Goal: Obtain resource: Download file/media

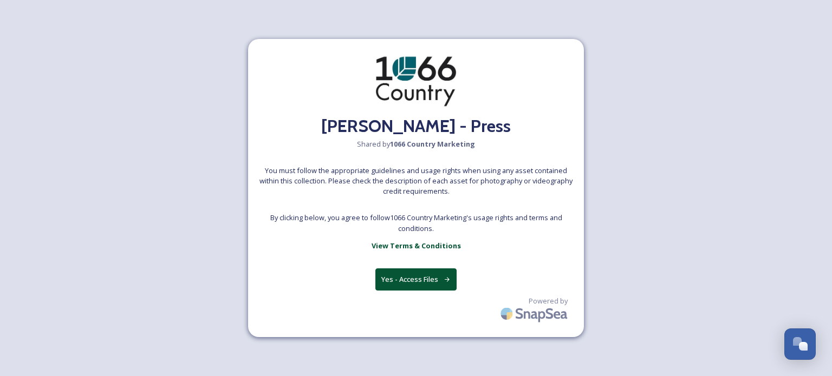
click at [416, 283] on button "Yes - Access Files" at bounding box center [415, 280] width 81 height 22
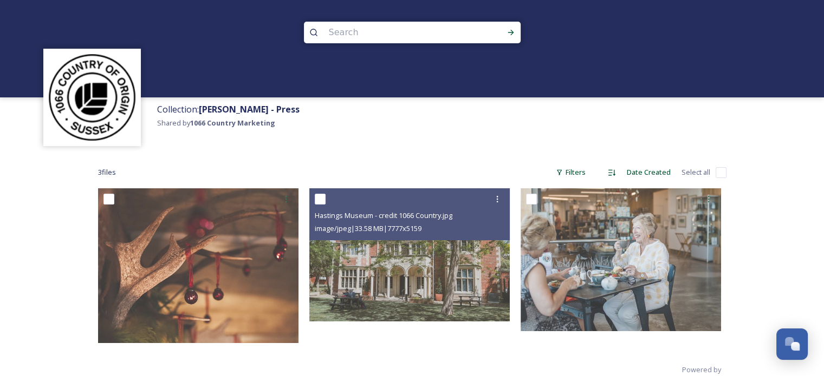
scroll to position [30, 0]
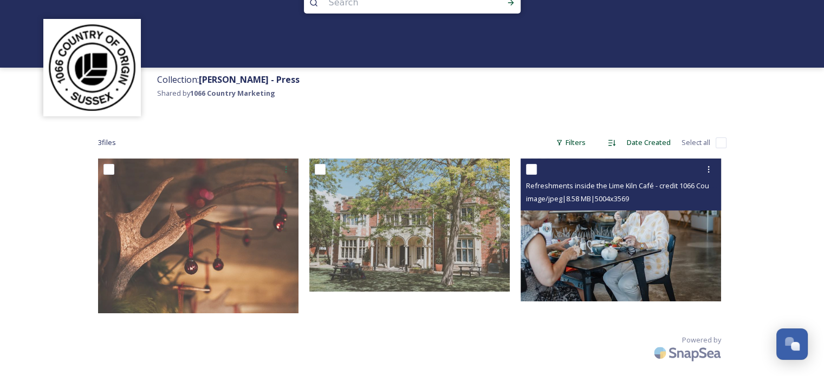
click at [604, 234] on img at bounding box center [620, 230] width 200 height 143
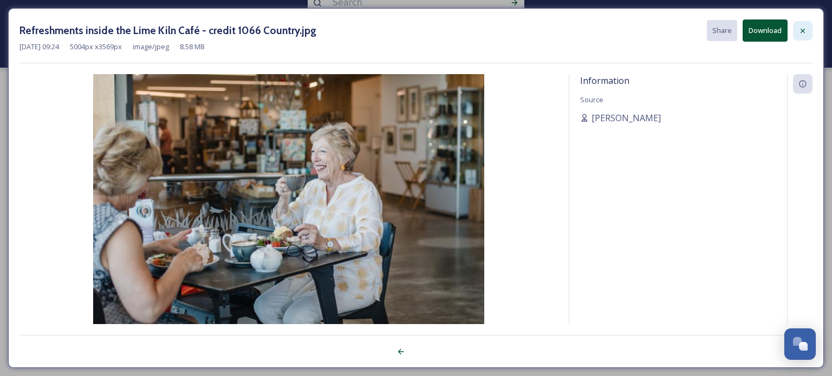
click at [795, 36] on div at bounding box center [802, 30] width 19 height 19
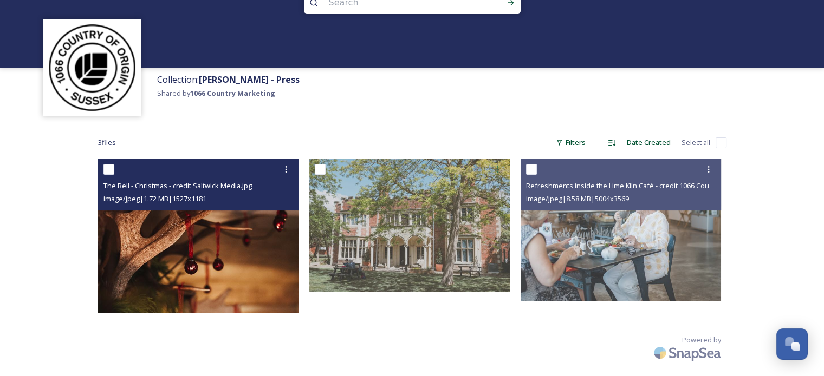
click at [162, 232] on img at bounding box center [198, 236] width 200 height 155
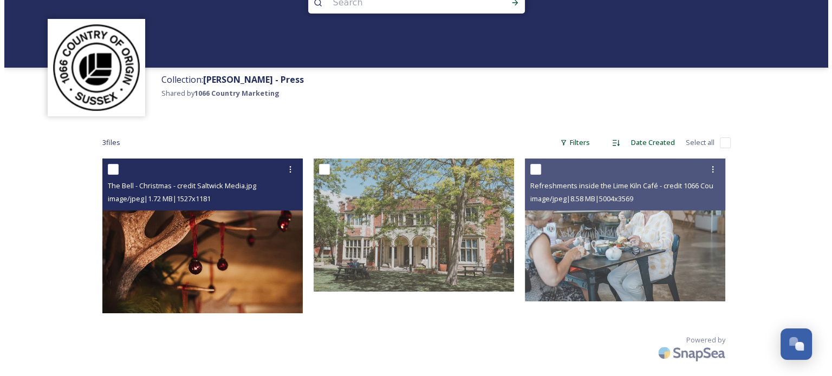
scroll to position [17, 0]
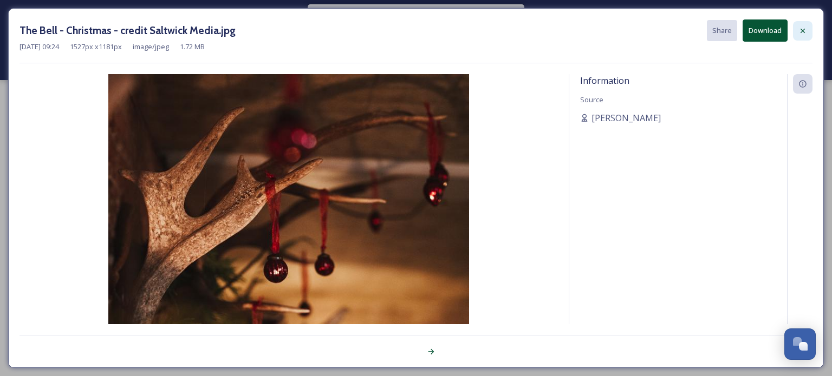
click at [801, 30] on icon at bounding box center [802, 31] width 9 height 9
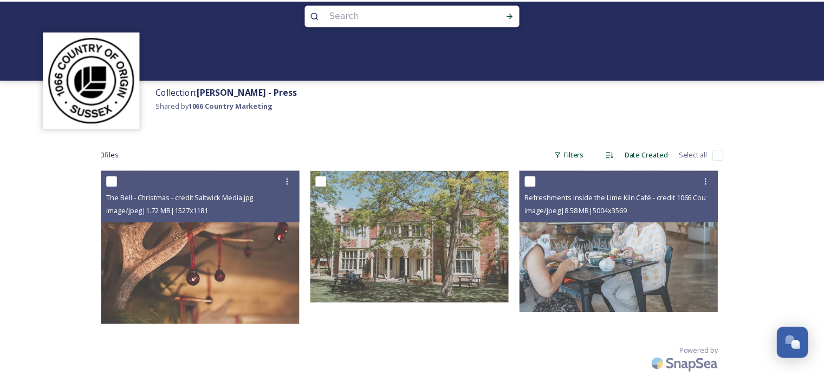
scroll to position [30, 0]
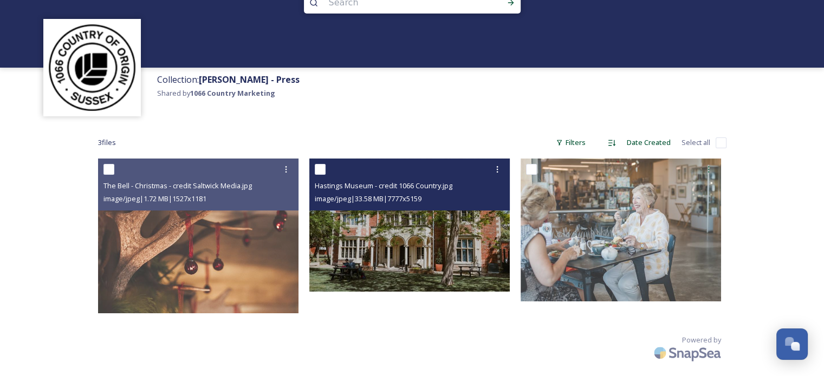
click at [398, 236] on img at bounding box center [409, 225] width 200 height 133
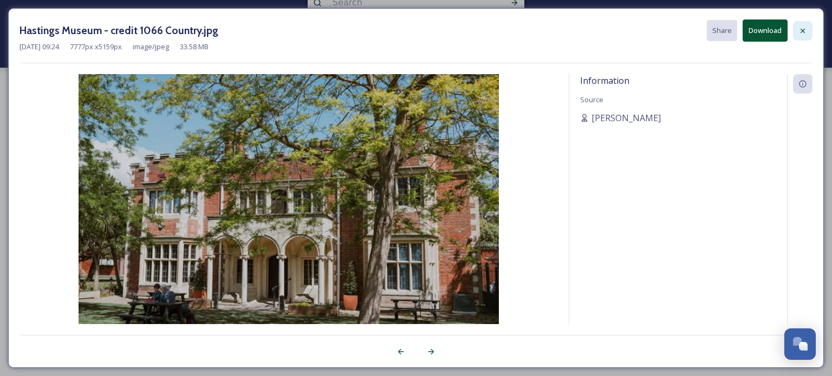
click at [801, 34] on icon at bounding box center [802, 31] width 9 height 9
